Goal: Go to known website: Go to known website

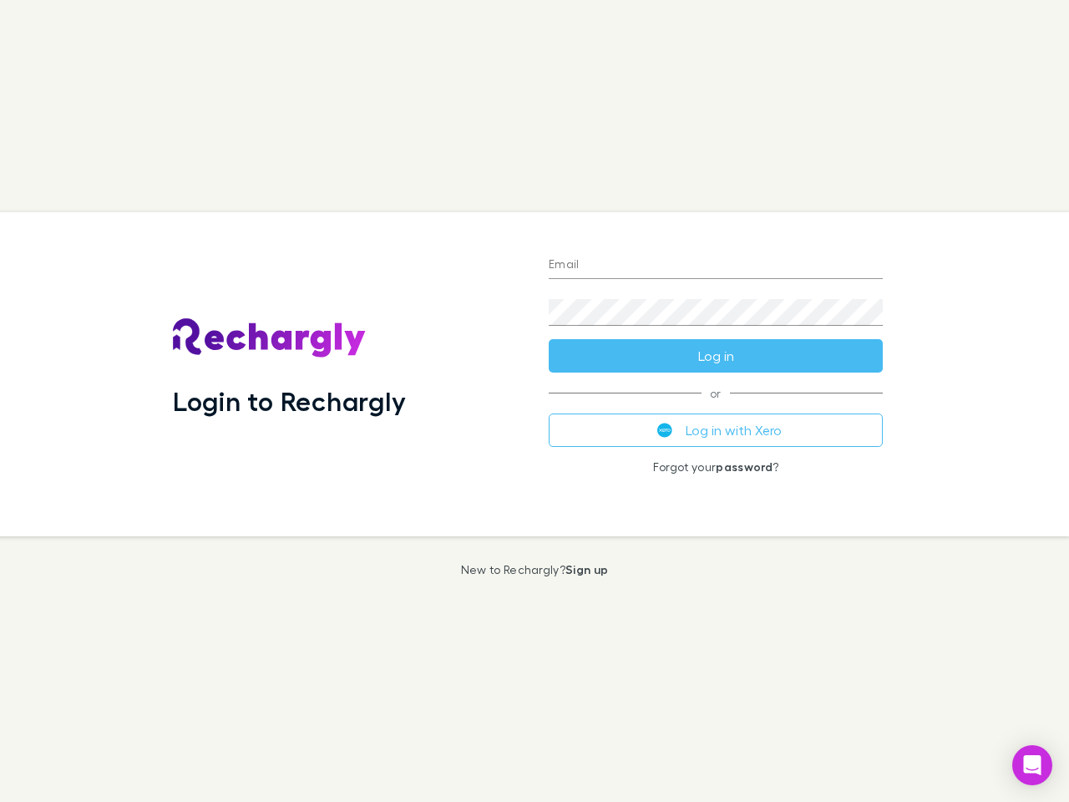
click at [535, 401] on div "Login to Rechargly" at bounding box center [348, 374] width 376 height 324
click at [716, 266] on input "Email" at bounding box center [716, 265] width 334 height 27
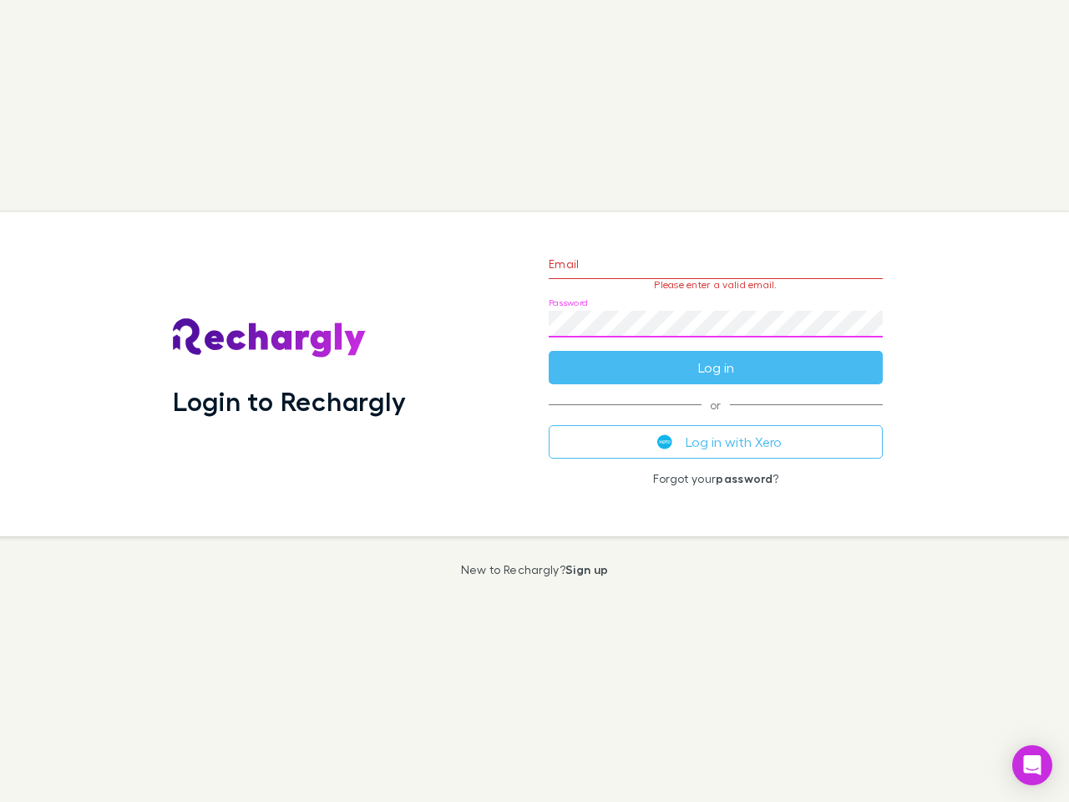
click at [716, 356] on form "Email Please enter a valid email. Password Log in" at bounding box center [716, 311] width 334 height 145
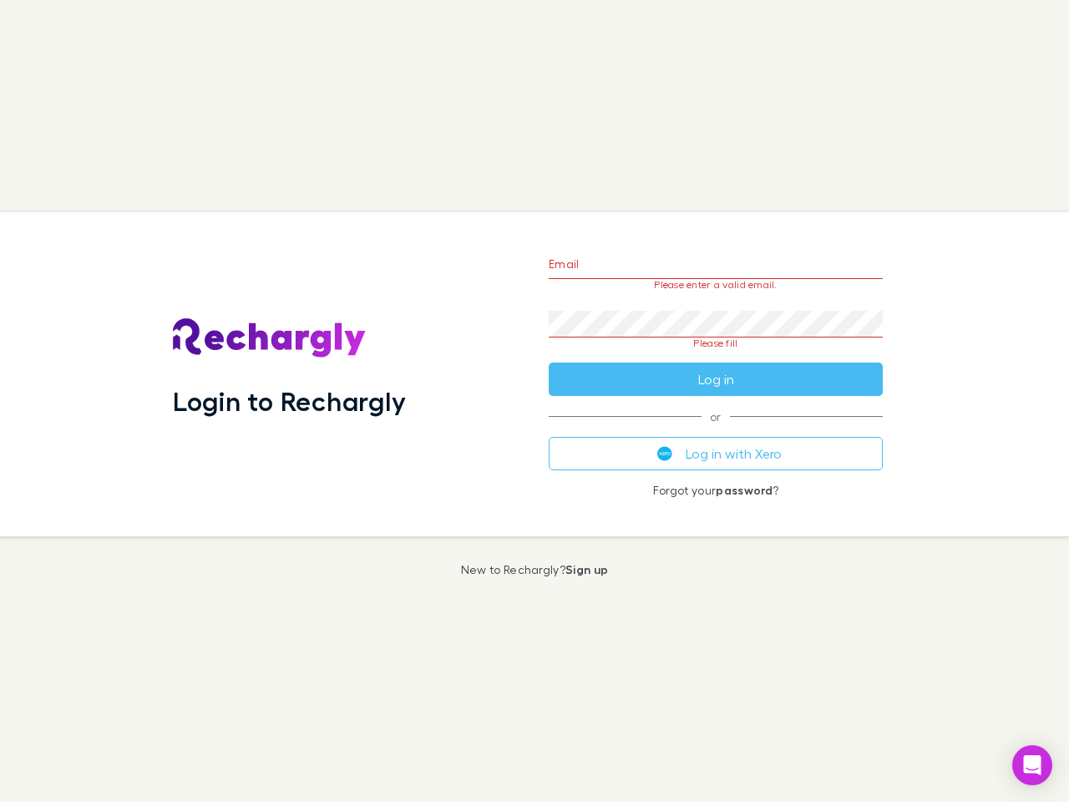
click at [716, 430] on div "Email Please enter a valid email. Password Please fill Log in or Log in with Xe…" at bounding box center [715, 374] width 361 height 324
click at [1032, 765] on icon "Open Intercom Messenger" at bounding box center [1033, 765] width 18 height 20
